Goal: Task Accomplishment & Management: Manage account settings

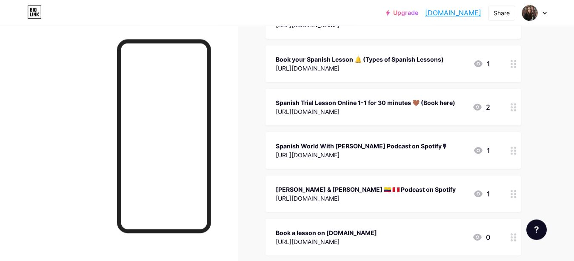
scroll to position [192, 0]
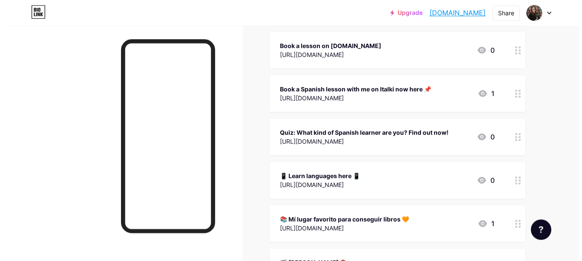
scroll to position [422, 0]
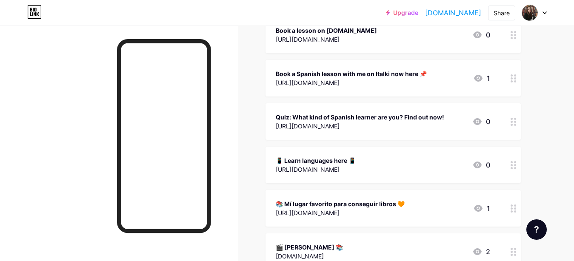
click at [515, 122] on icon at bounding box center [514, 122] width 6 height 8
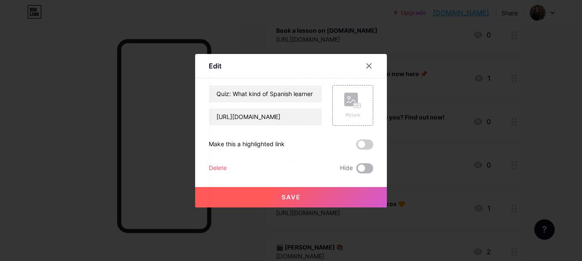
click at [365, 170] on span at bounding box center [364, 169] width 17 height 10
click at [356, 171] on input "checkbox" at bounding box center [356, 171] width 0 height 0
click at [303, 199] on button "Save" at bounding box center [291, 197] width 192 height 20
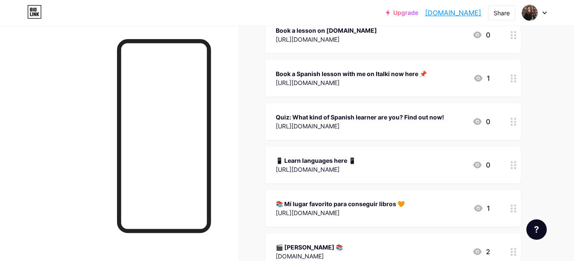
click at [510, 74] on div at bounding box center [514, 78] width 14 height 37
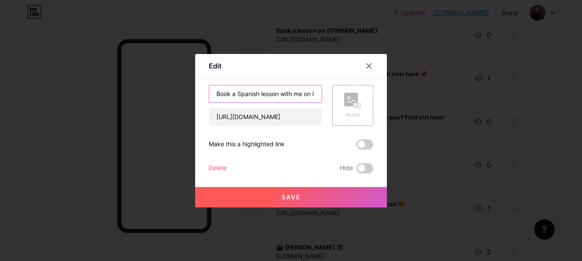
click at [304, 92] on input "Book a Spanish lesson with me on Italki now here 📌" at bounding box center [265, 94] width 112 height 17
click at [312, 93] on input "Book a Spanish lesson with me on Italki now here 📌" at bounding box center [265, 94] width 112 height 17
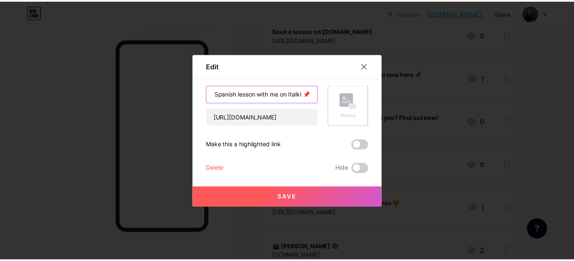
scroll to position [0, 23]
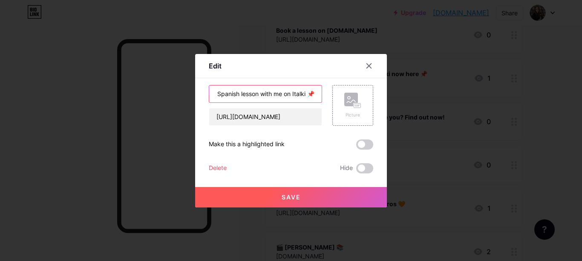
type input "Book a Spanish lesson with me on Italki 📌"
click at [319, 199] on button "Save" at bounding box center [291, 197] width 192 height 20
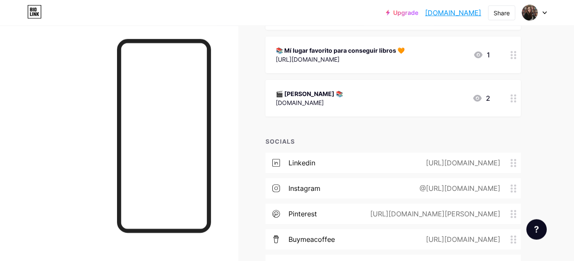
scroll to position [630, 0]
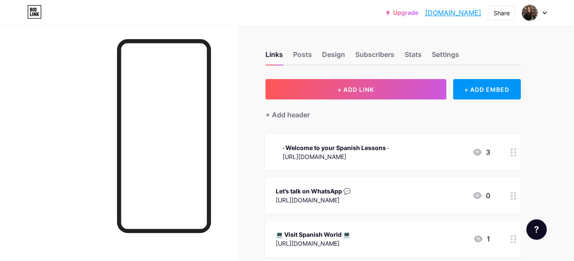
click at [513, 153] on icon at bounding box center [514, 153] width 6 height 8
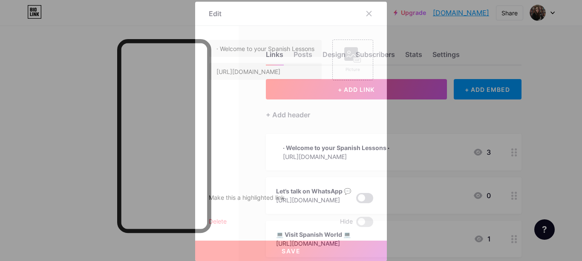
click at [365, 198] on span at bounding box center [364, 198] width 17 height 10
click at [356, 201] on input "checkbox" at bounding box center [356, 201] width 0 height 0
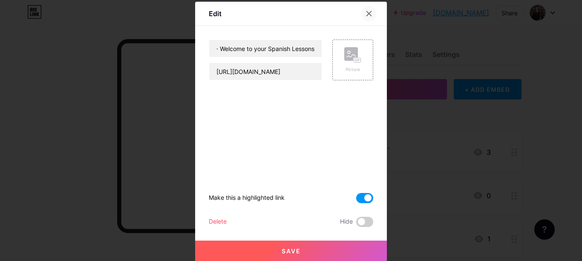
click at [362, 9] on div at bounding box center [368, 13] width 15 height 15
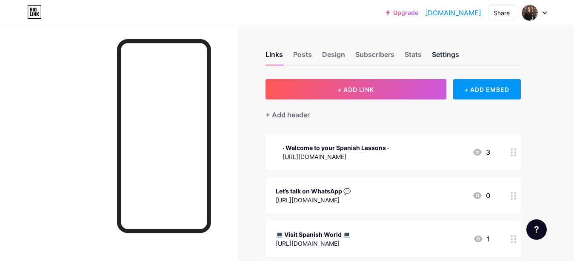
click at [449, 55] on div "Settings" at bounding box center [445, 56] width 27 height 15
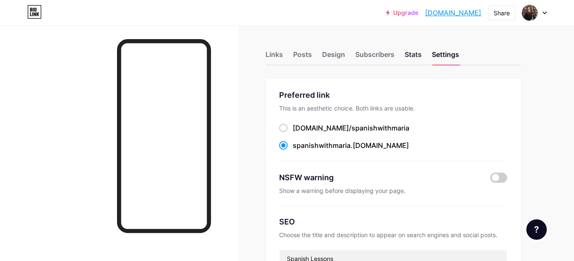
click at [409, 49] on div "Stats" at bounding box center [413, 56] width 17 height 15
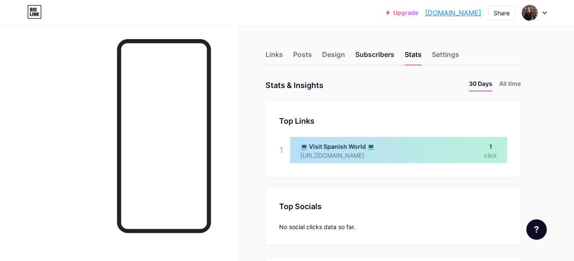
click at [388, 55] on div "Subscribers" at bounding box center [375, 56] width 39 height 15
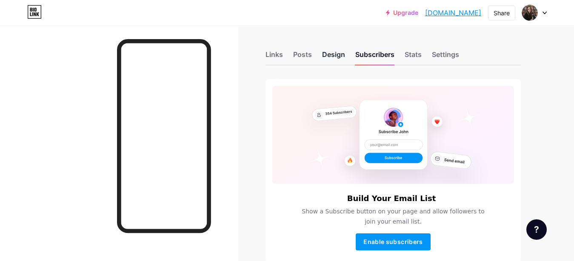
click at [341, 54] on div "Design" at bounding box center [333, 56] width 23 height 15
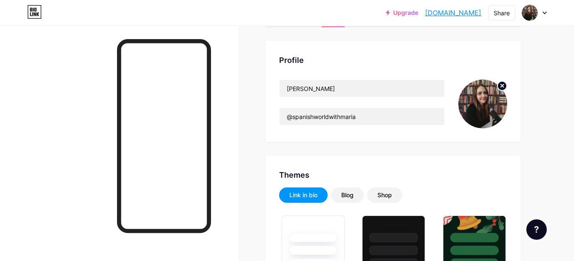
type input "#000000"
type input "#5c3012"
type input "#ffffff"
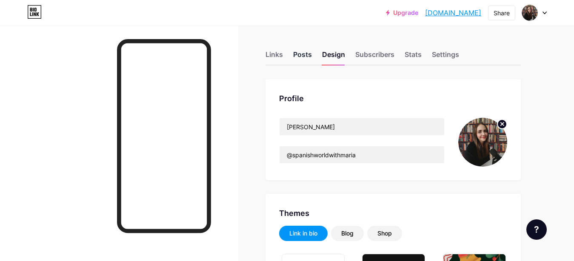
click at [311, 54] on div "Posts" at bounding box center [302, 56] width 19 height 15
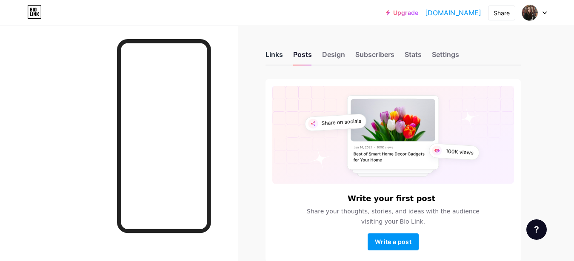
click at [276, 60] on div "Links" at bounding box center [274, 56] width 17 height 15
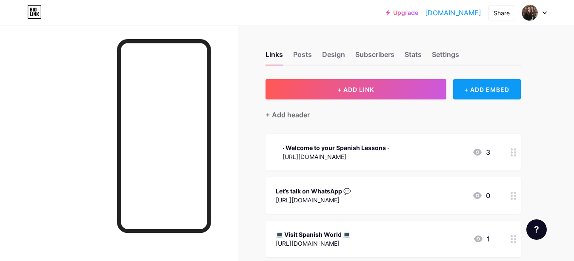
click at [470, 95] on div "+ ADD EMBED" at bounding box center [488, 89] width 68 height 20
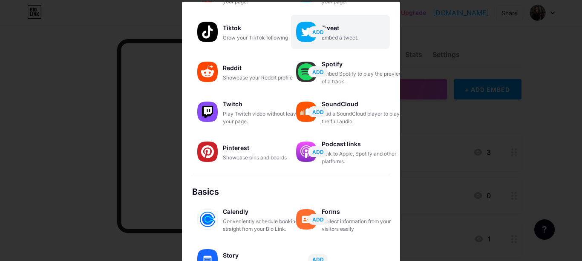
scroll to position [173, 0]
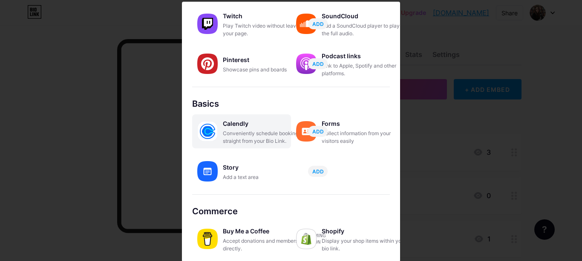
click at [255, 128] on div "Calendly" at bounding box center [265, 124] width 85 height 12
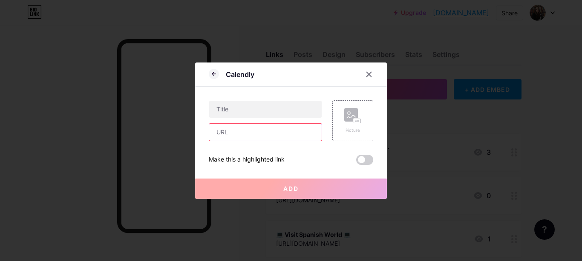
click at [237, 135] on input "text" at bounding box center [265, 132] width 112 height 17
paste input "https://calendly.com/spanishworldwithmaria/trialspanishlessonwithmaria"
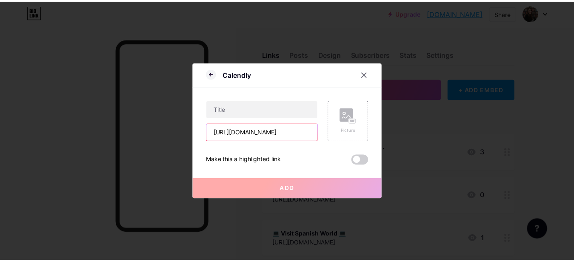
scroll to position [0, 107]
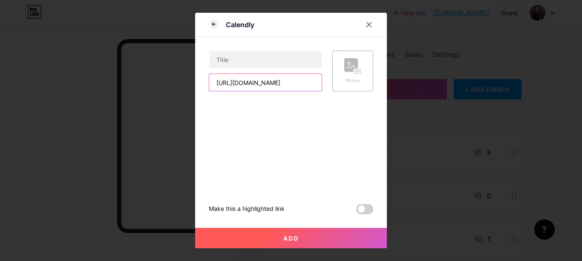
type input "https://calendly.com/spanishworldwithmaria/trialspanishlessonwithmaria"
click at [307, 238] on button "Add" at bounding box center [291, 238] width 192 height 20
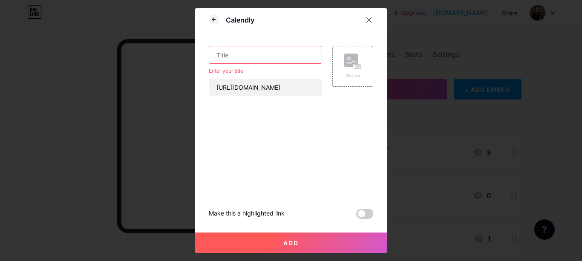
click at [250, 61] on input "text" at bounding box center [265, 54] width 112 height 17
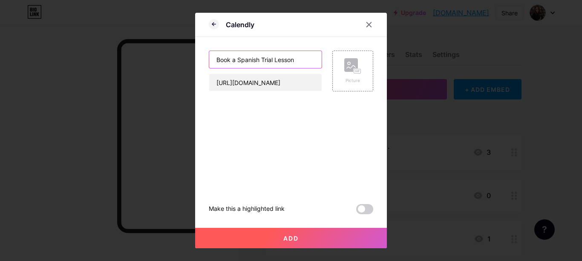
type input "Book a Spanish Trial Lesson"
click at [286, 234] on button "Add" at bounding box center [291, 238] width 192 height 20
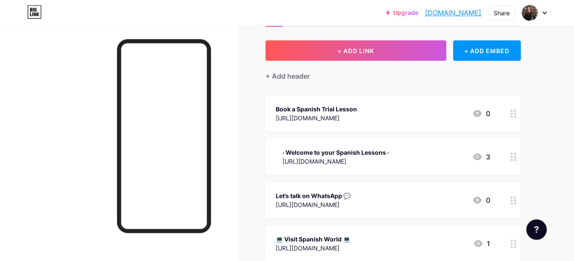
scroll to position [0, 0]
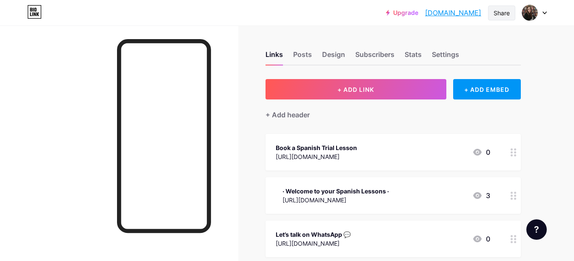
click at [505, 16] on div "Share" at bounding box center [502, 13] width 16 height 9
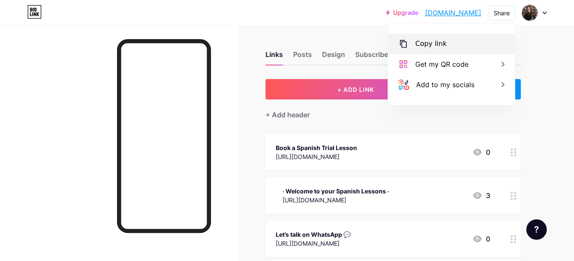
click at [437, 42] on div "Copy link" at bounding box center [432, 44] width 32 height 10
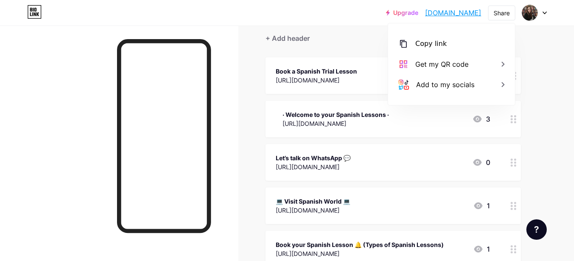
scroll to position [115, 0]
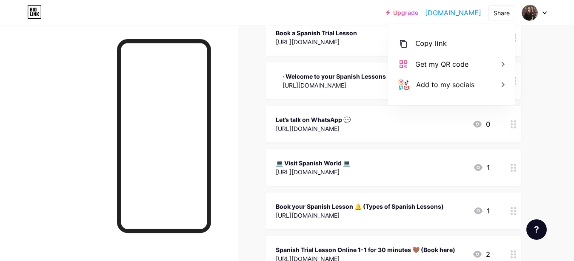
click at [516, 125] on icon at bounding box center [514, 125] width 6 height 8
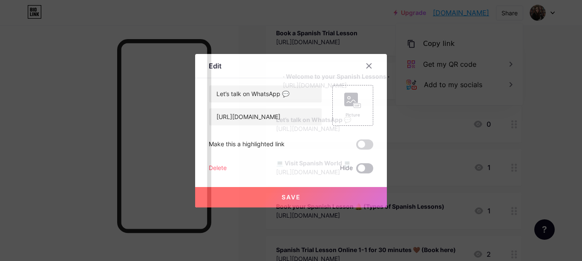
click at [370, 169] on span at bounding box center [364, 169] width 17 height 10
click at [356, 171] on input "checkbox" at bounding box center [356, 171] width 0 height 0
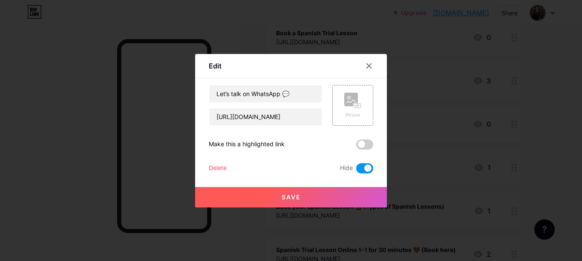
click at [344, 196] on button "Save" at bounding box center [291, 197] width 192 height 20
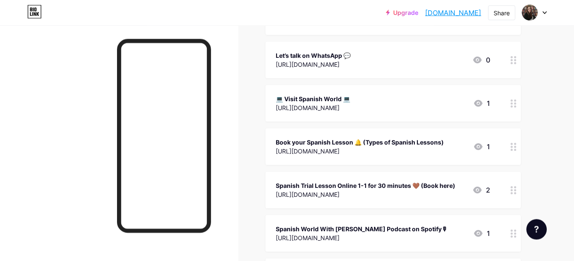
scroll to position [192, 0]
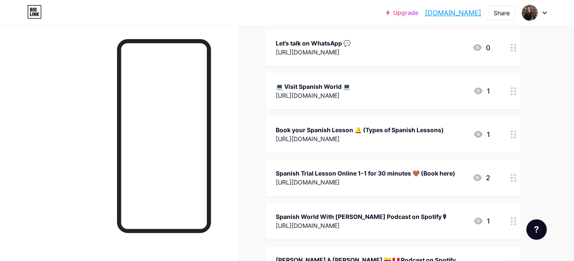
click at [511, 132] on icon at bounding box center [514, 135] width 6 height 8
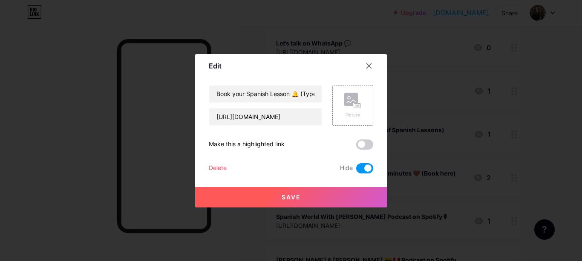
click at [327, 196] on button "Save" at bounding box center [291, 197] width 192 height 20
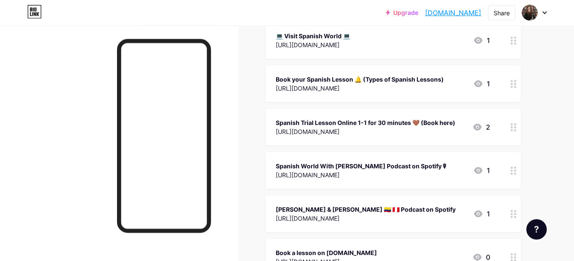
scroll to position [268, 0]
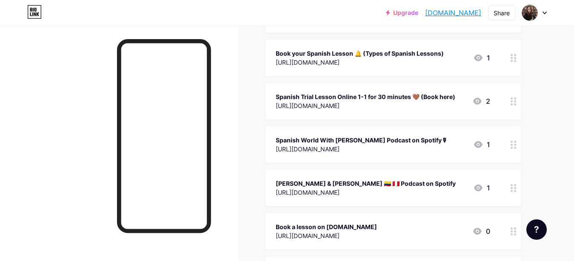
click at [513, 149] on div at bounding box center [514, 144] width 14 height 37
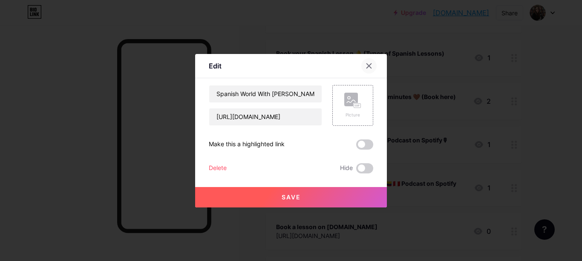
click at [366, 69] on icon at bounding box center [368, 66] width 7 height 7
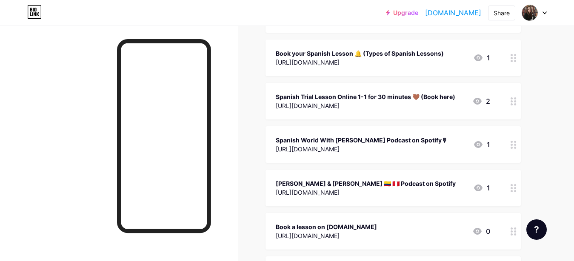
click at [506, 142] on div "Spanish World With Maria Podcast on Spotify🎙 https://open.spotify.com/show/1bn5…" at bounding box center [394, 144] width 256 height 37
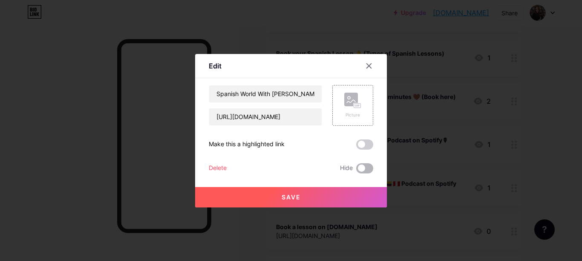
click at [371, 171] on span at bounding box center [364, 169] width 17 height 10
click at [356, 171] on input "checkbox" at bounding box center [356, 171] width 0 height 0
click at [347, 201] on button "Save" at bounding box center [291, 197] width 192 height 20
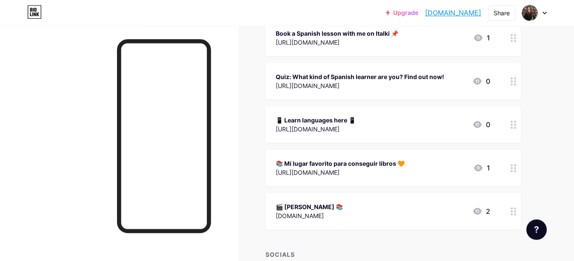
scroll to position [498, 0]
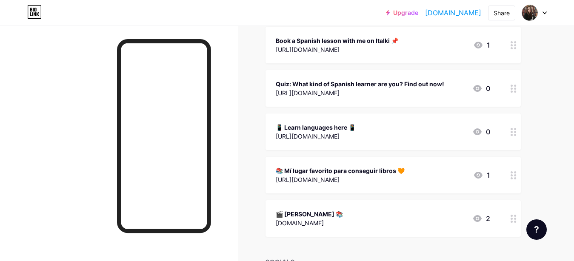
click at [516, 176] on icon at bounding box center [514, 176] width 6 height 8
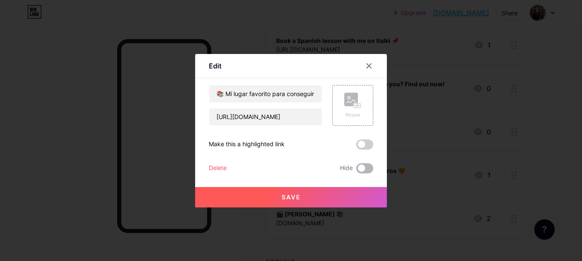
click at [372, 170] on span at bounding box center [364, 169] width 17 height 10
click at [356, 171] on input "checkbox" at bounding box center [356, 171] width 0 height 0
click at [350, 201] on button "Save" at bounding box center [291, 197] width 192 height 20
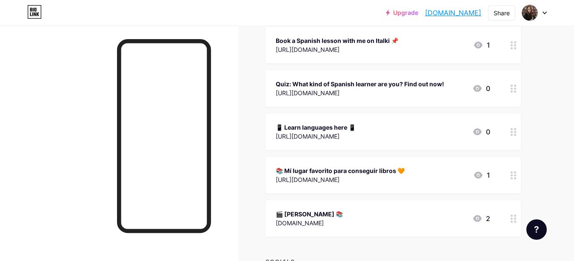
scroll to position [460, 0]
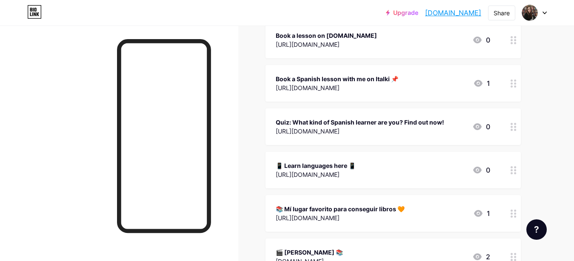
click at [514, 80] on icon at bounding box center [514, 84] width 6 height 8
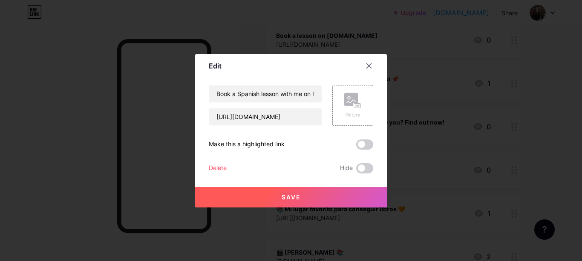
click at [374, 184] on div "Save" at bounding box center [291, 191] width 192 height 34
click at [373, 171] on div "Edit Content YouTube Play YouTube video without leaving your page. ADD Vimeo Pl…" at bounding box center [291, 131] width 192 height 154
click at [370, 169] on span at bounding box center [364, 169] width 17 height 10
click at [356, 171] on input "checkbox" at bounding box center [356, 171] width 0 height 0
click at [325, 198] on button "Save" at bounding box center [291, 197] width 192 height 20
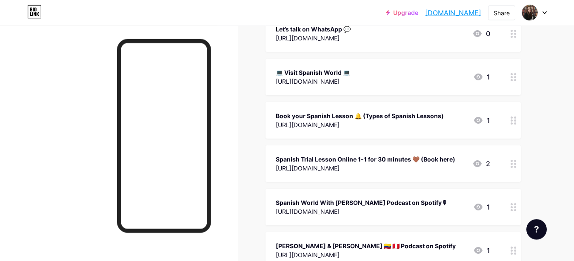
scroll to position [192, 0]
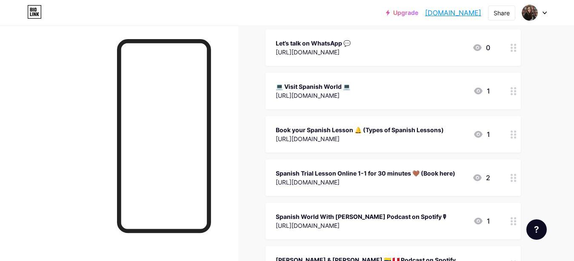
click at [511, 175] on icon at bounding box center [514, 178] width 6 height 8
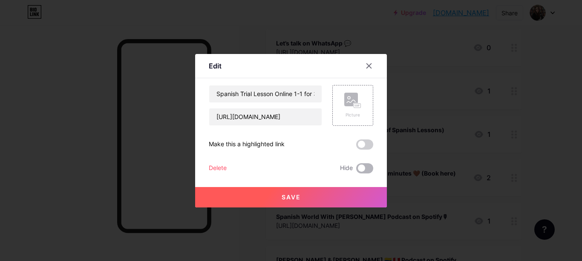
click at [370, 169] on span at bounding box center [364, 169] width 17 height 10
click at [356, 171] on input "checkbox" at bounding box center [356, 171] width 0 height 0
click at [337, 193] on button "Save" at bounding box center [291, 197] width 192 height 20
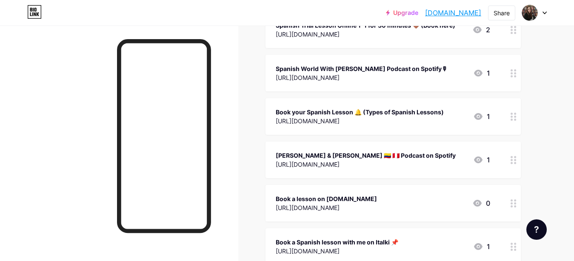
scroll to position [307, 0]
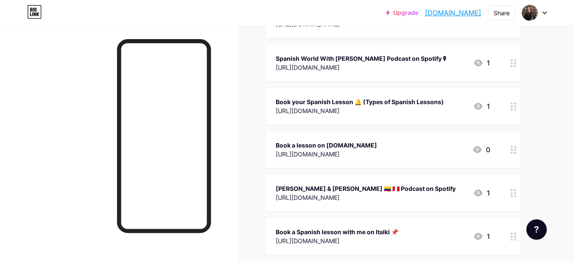
click at [511, 149] on circle at bounding box center [512, 150] width 2 height 2
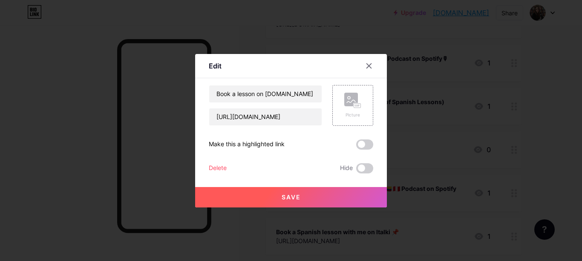
click at [225, 167] on div "Delete" at bounding box center [218, 169] width 18 height 10
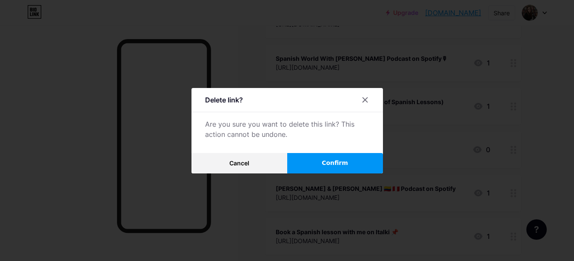
click at [327, 158] on button "Confirm" at bounding box center [335, 163] width 96 height 20
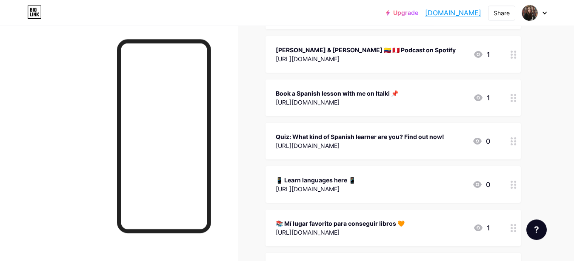
scroll to position [383, 0]
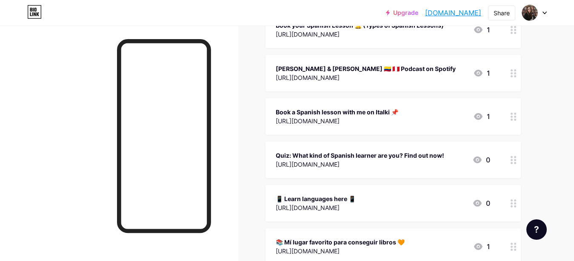
click at [511, 159] on circle at bounding box center [512, 160] width 2 height 2
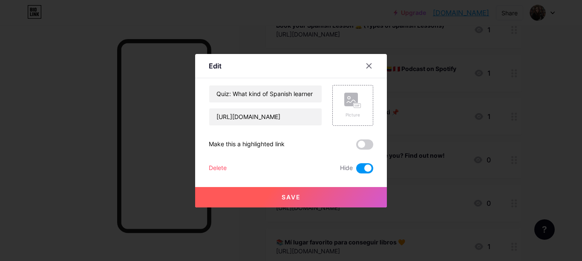
click at [224, 170] on div "Delete" at bounding box center [218, 169] width 18 height 10
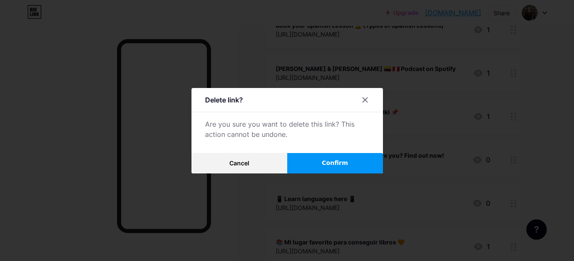
click at [309, 160] on button "Confirm" at bounding box center [335, 163] width 96 height 20
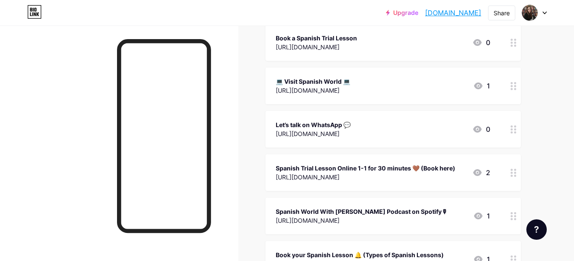
scroll to position [77, 0]
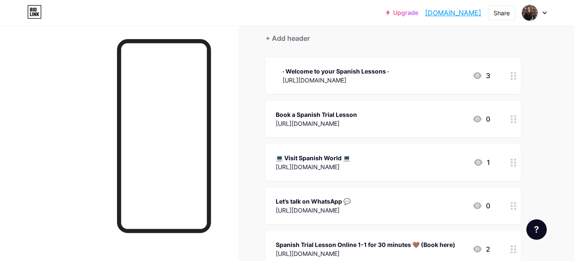
click at [516, 78] on circle at bounding box center [515, 79] width 2 height 2
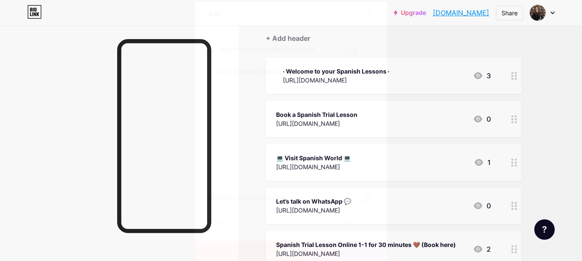
click at [364, 196] on span at bounding box center [364, 198] width 17 height 10
click at [356, 201] on input "checkbox" at bounding box center [356, 201] width 0 height 0
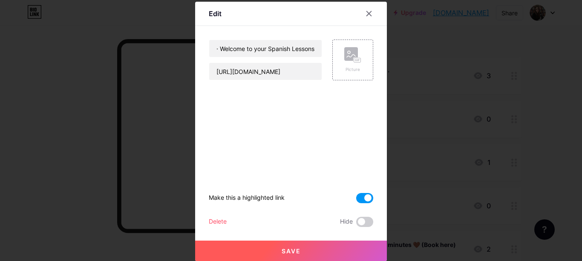
click at [359, 198] on span at bounding box center [364, 198] width 17 height 10
click at [356, 201] on input "checkbox" at bounding box center [356, 201] width 0 height 0
click at [366, 10] on div at bounding box center [368, 13] width 15 height 15
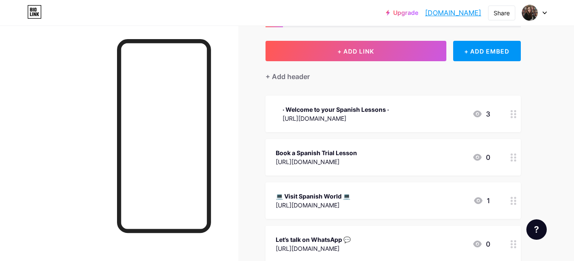
scroll to position [0, 0]
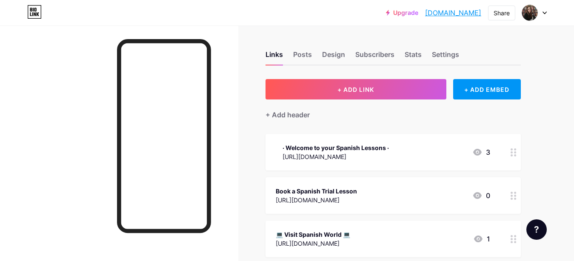
click at [514, 198] on div at bounding box center [514, 196] width 14 height 37
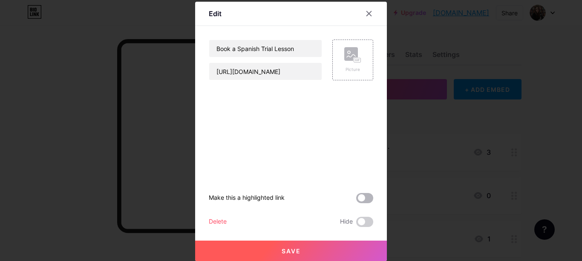
click at [368, 198] on span at bounding box center [364, 198] width 17 height 10
click at [356, 201] on input "checkbox" at bounding box center [356, 201] width 0 height 0
click at [293, 255] on button "Save" at bounding box center [291, 251] width 192 height 20
